Goal: Task Accomplishment & Management: Use online tool/utility

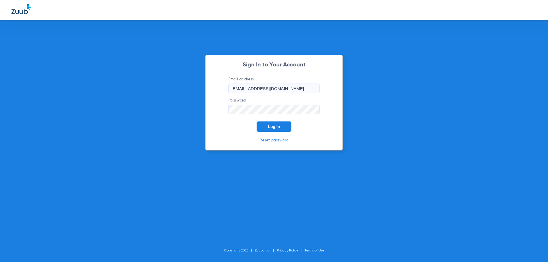
drag, startPoint x: 277, startPoint y: 128, endPoint x: 267, endPoint y: 128, distance: 10.3
click at [277, 128] on span "Log In" at bounding box center [274, 126] width 12 height 5
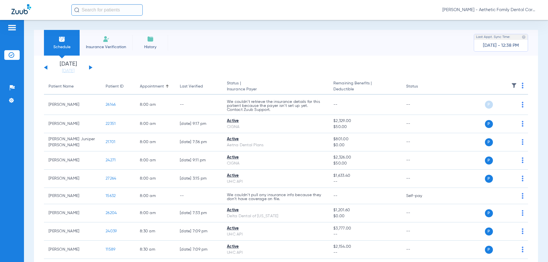
click at [90, 66] on button at bounding box center [90, 67] width 3 height 4
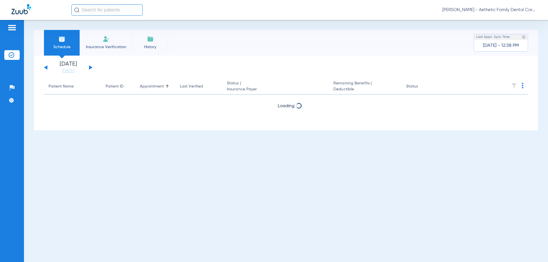
click at [90, 66] on button at bounding box center [90, 67] width 3 height 4
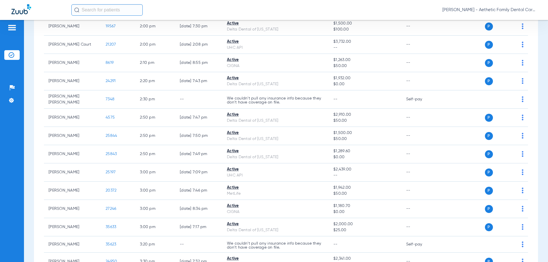
scroll to position [941, 0]
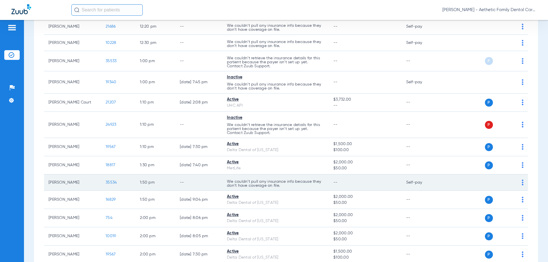
click at [521, 183] on img at bounding box center [522, 183] width 2 height 6
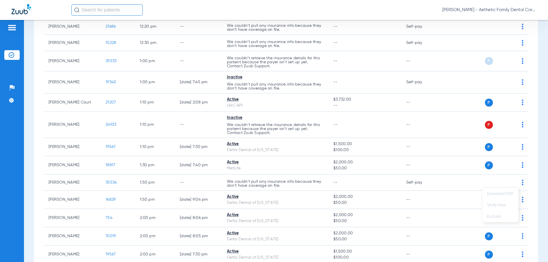
click at [547, 168] on div at bounding box center [274, 131] width 548 height 262
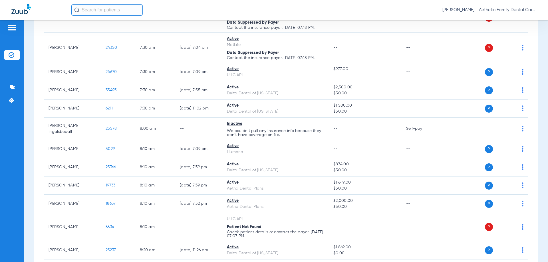
scroll to position [0, 0]
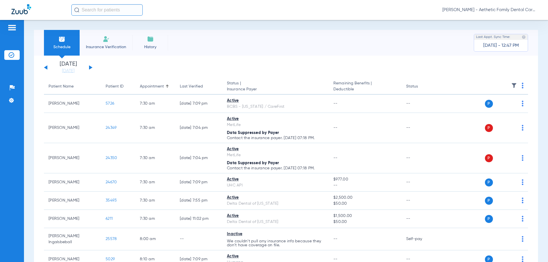
click at [519, 84] on th at bounding box center [484, 87] width 88 height 16
click at [521, 86] on img at bounding box center [522, 86] width 2 height 6
click at [495, 108] on span "Verify All" at bounding box center [496, 108] width 36 height 4
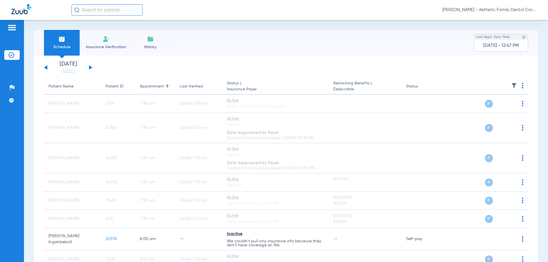
click at [91, 67] on button at bounding box center [90, 67] width 3 height 4
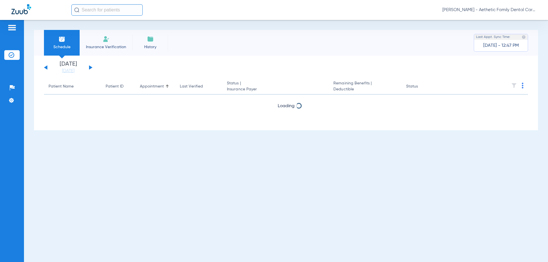
click at [522, 87] on img at bounding box center [522, 86] width 2 height 6
click at [497, 105] on button "Verify All" at bounding box center [501, 107] width 43 height 11
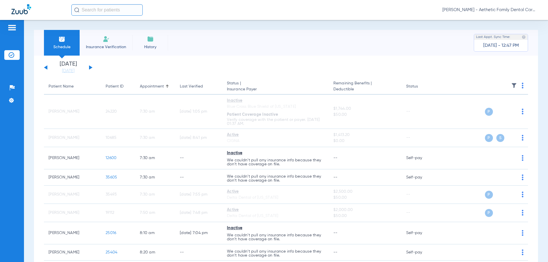
click at [45, 68] on div "[DATE] [DATE] [DATE] [DATE] [DATE] [DATE] [DATE] [DATE] [DATE] [DATE] [DATE] [D…" at bounding box center [68, 67] width 48 height 13
